Goal: Entertainment & Leisure: Consume media (video, audio)

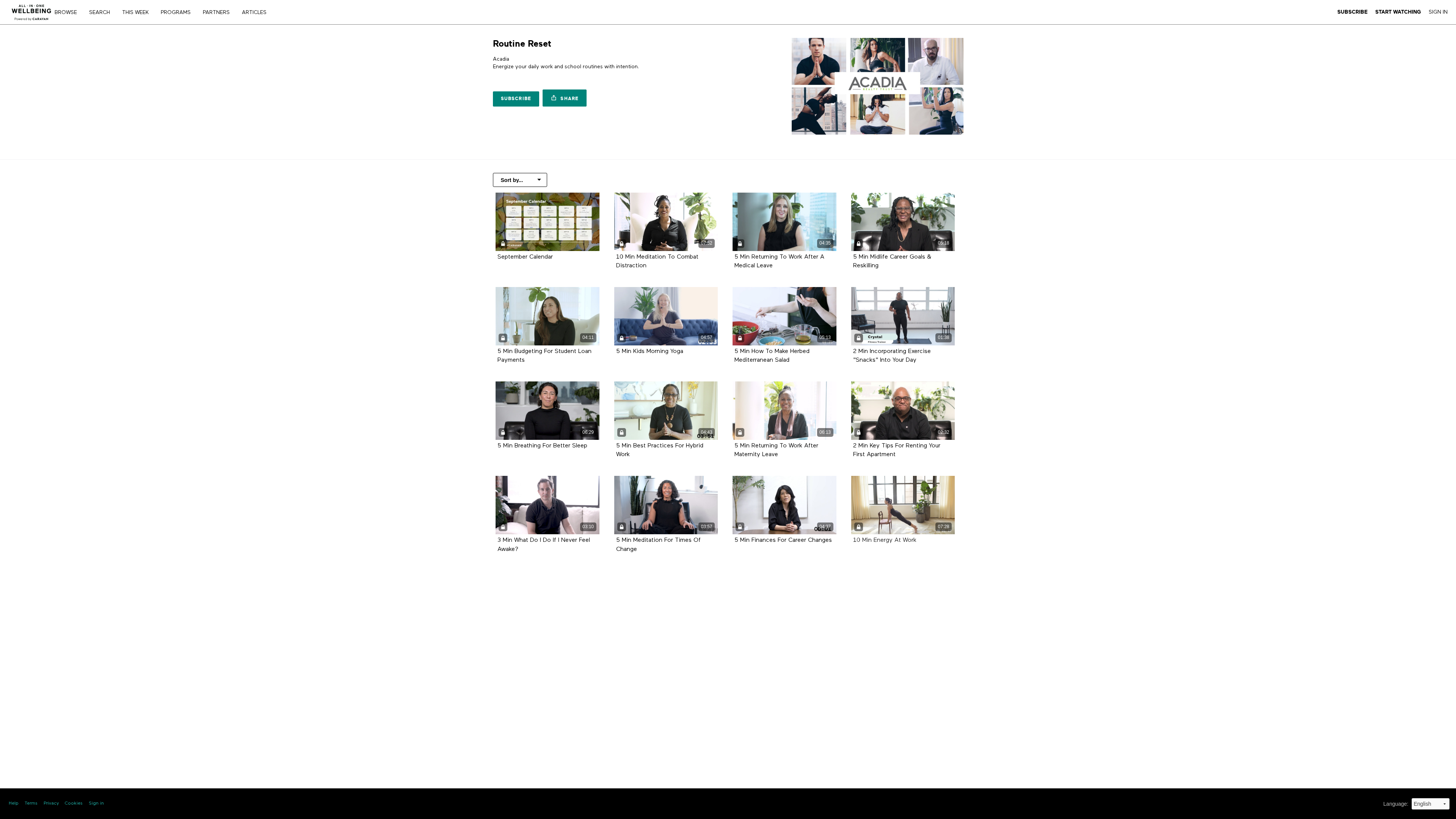
click at [884, 540] on strong "10 Min Energy At Work" at bounding box center [885, 540] width 63 height 6
